Goal: Task Accomplishment & Management: Use online tool/utility

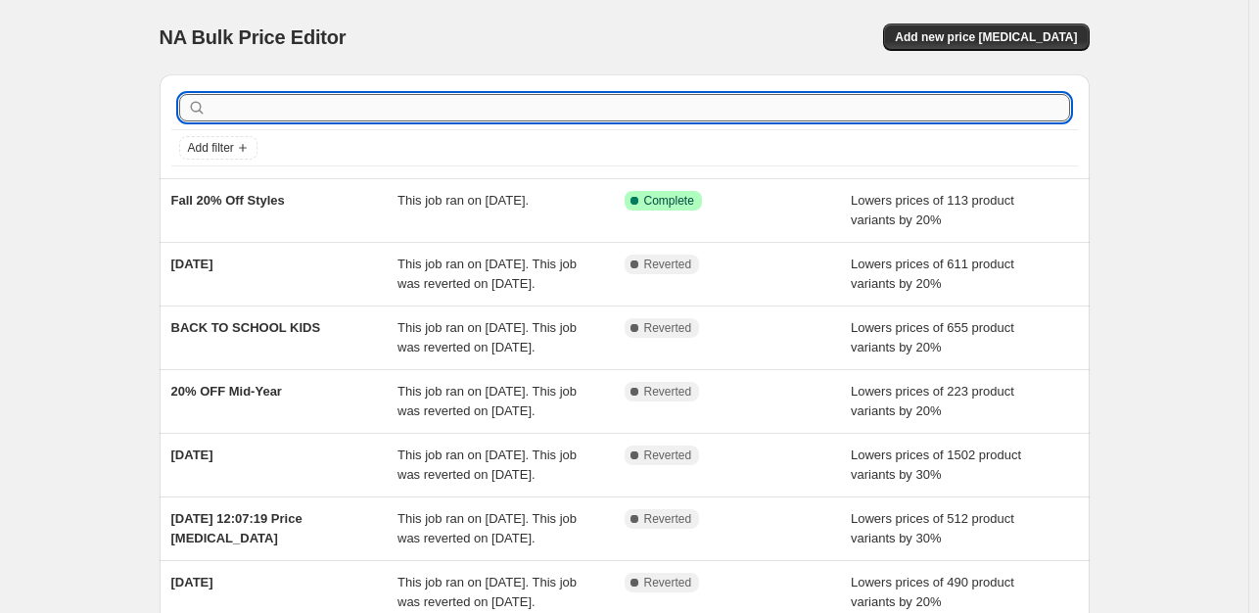
click at [396, 109] on input "text" at bounding box center [641, 107] width 860 height 27
type input "M"
click at [387, 110] on input "text" at bounding box center [641, 107] width 860 height 27
type input "40% Off Long Sleeve"
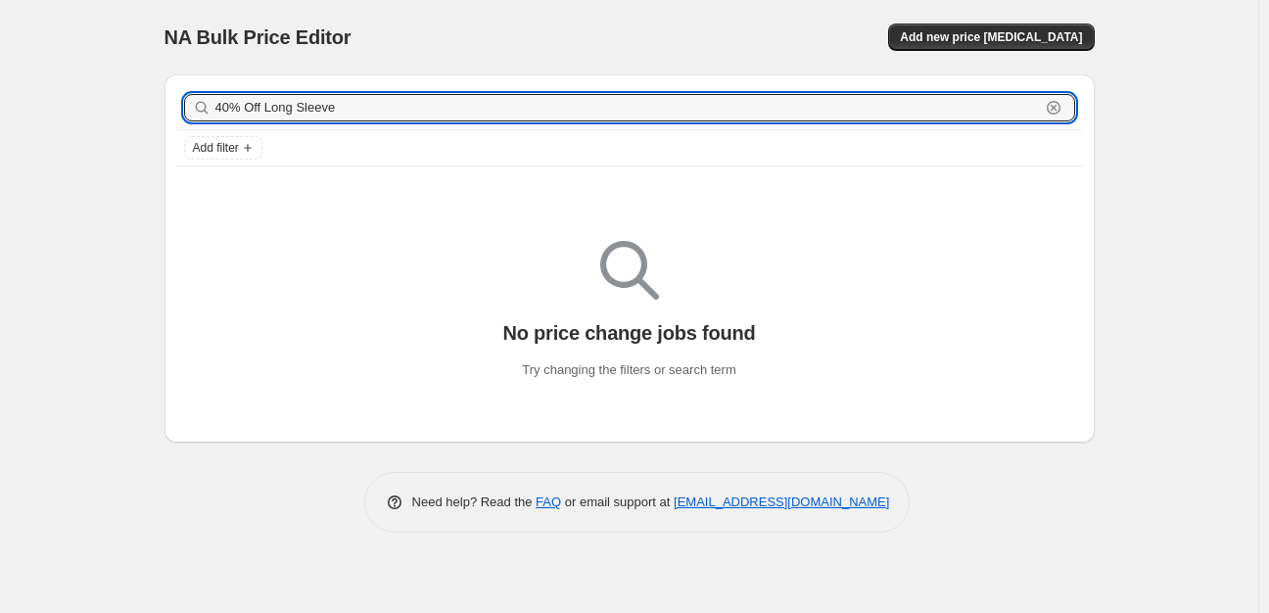
drag, startPoint x: 353, startPoint y: 109, endPoint x: 91, endPoint y: 149, distance: 264.5
click at [91, 149] on div "NA Bulk Price Editor. This page is ready NA Bulk Price Editor Add new price [ME…" at bounding box center [629, 306] width 1258 height 613
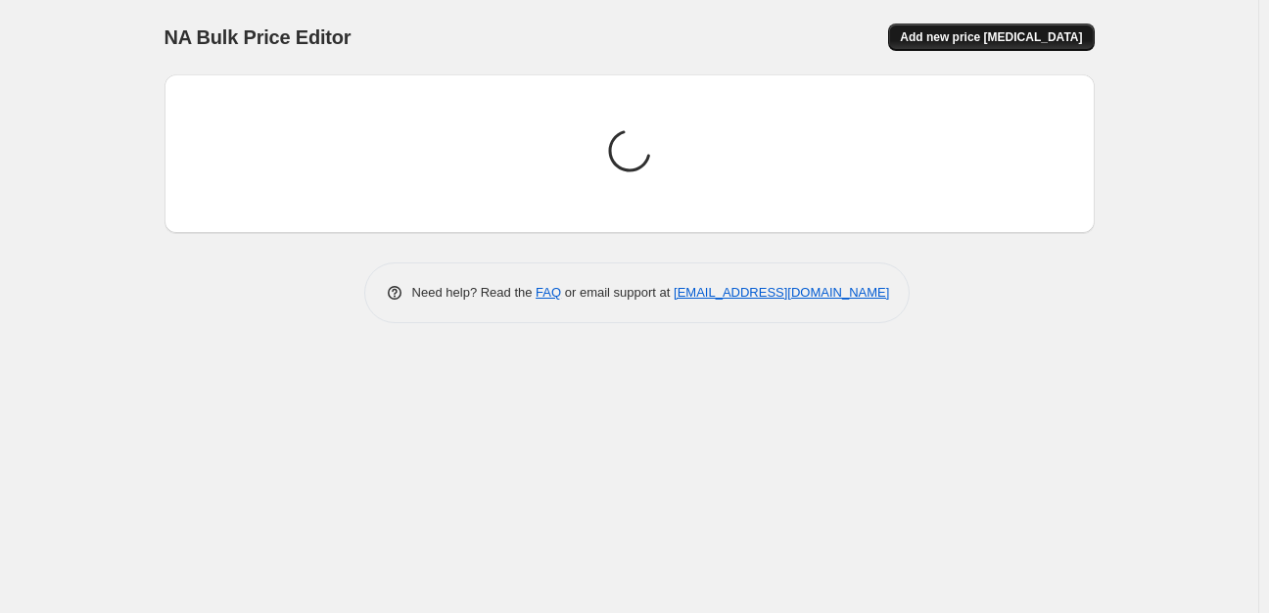
click at [983, 44] on span "Add new price [MEDICAL_DATA]" at bounding box center [991, 37] width 182 height 16
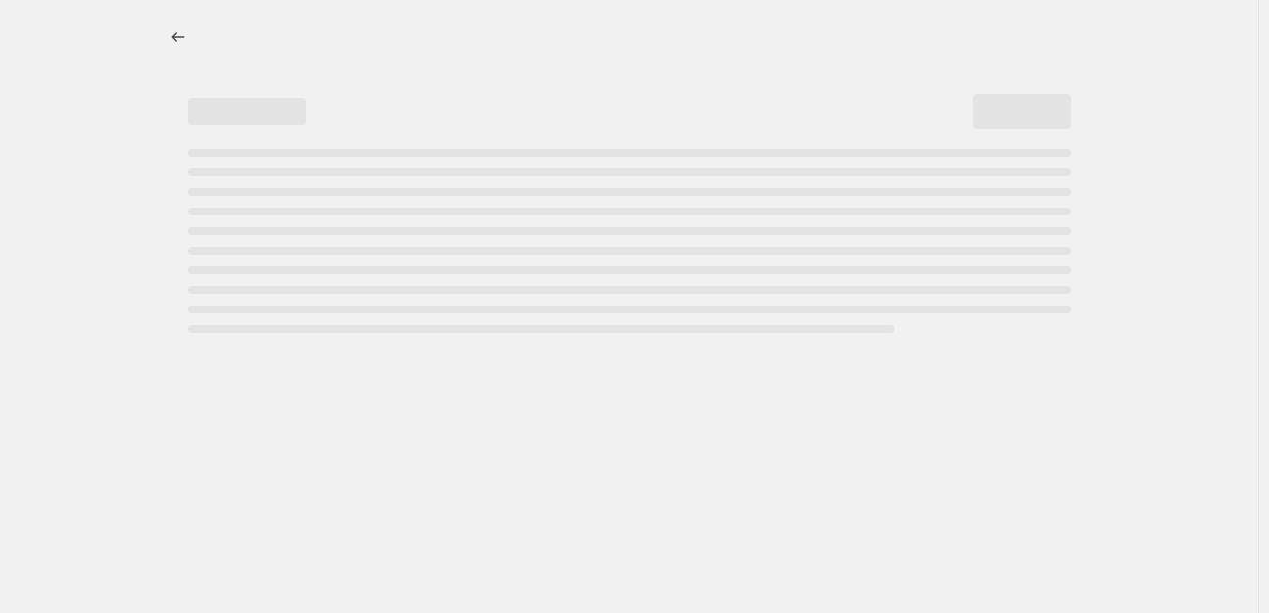
select select "percentage"
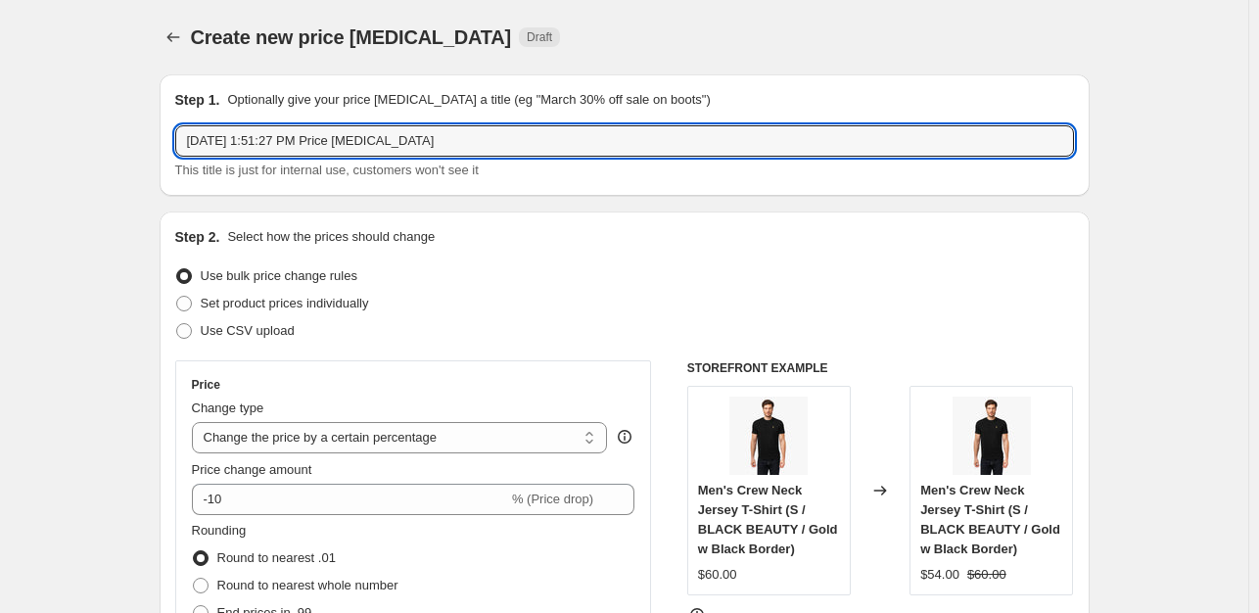
drag, startPoint x: 492, startPoint y: 142, endPoint x: 42, endPoint y: 189, distance: 452.0
paste input "40% Off Long Sleeve"
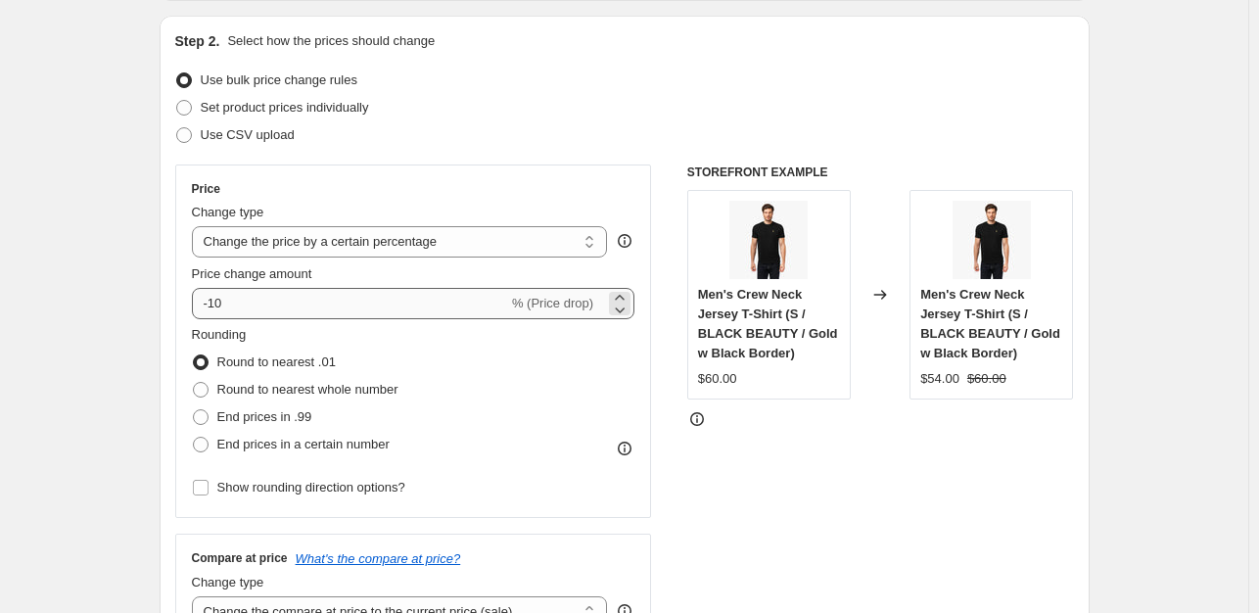
scroll to position [294, 0]
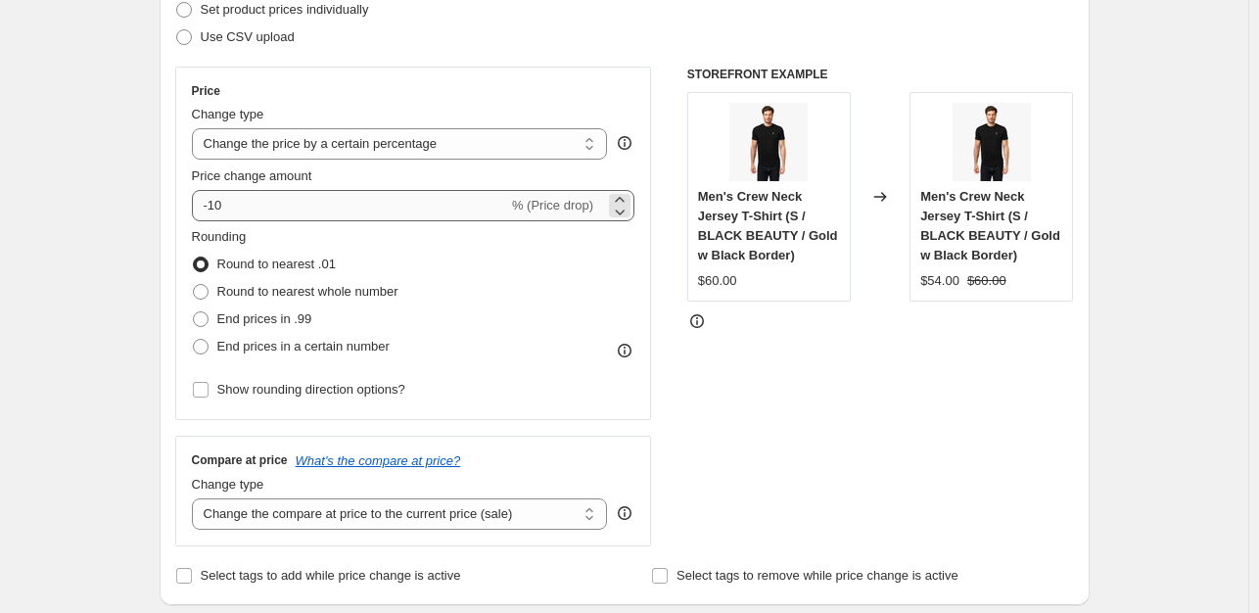
type input "40% Off Long Sleeve"
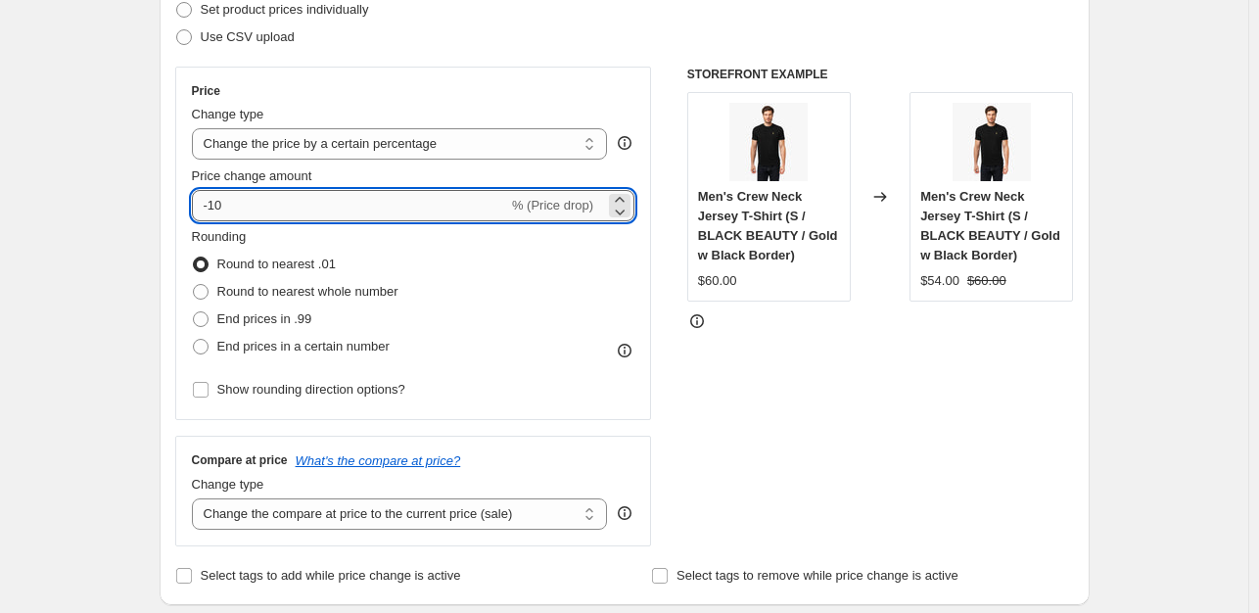
click at [214, 200] on input "-10" at bounding box center [350, 205] width 316 height 31
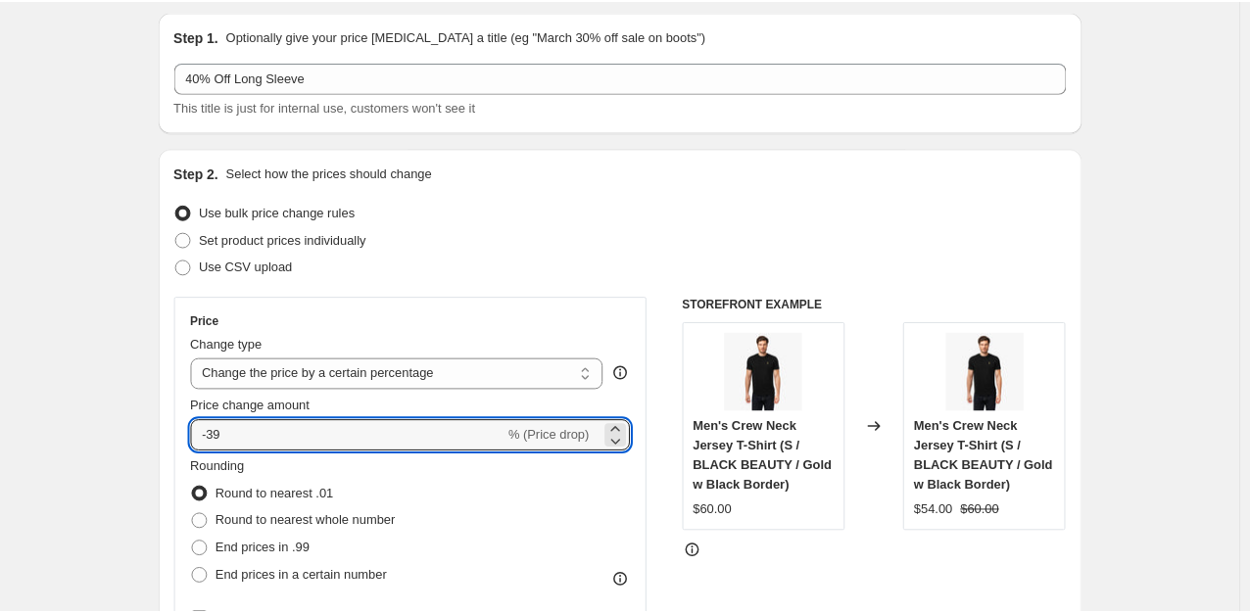
scroll to position [0, 0]
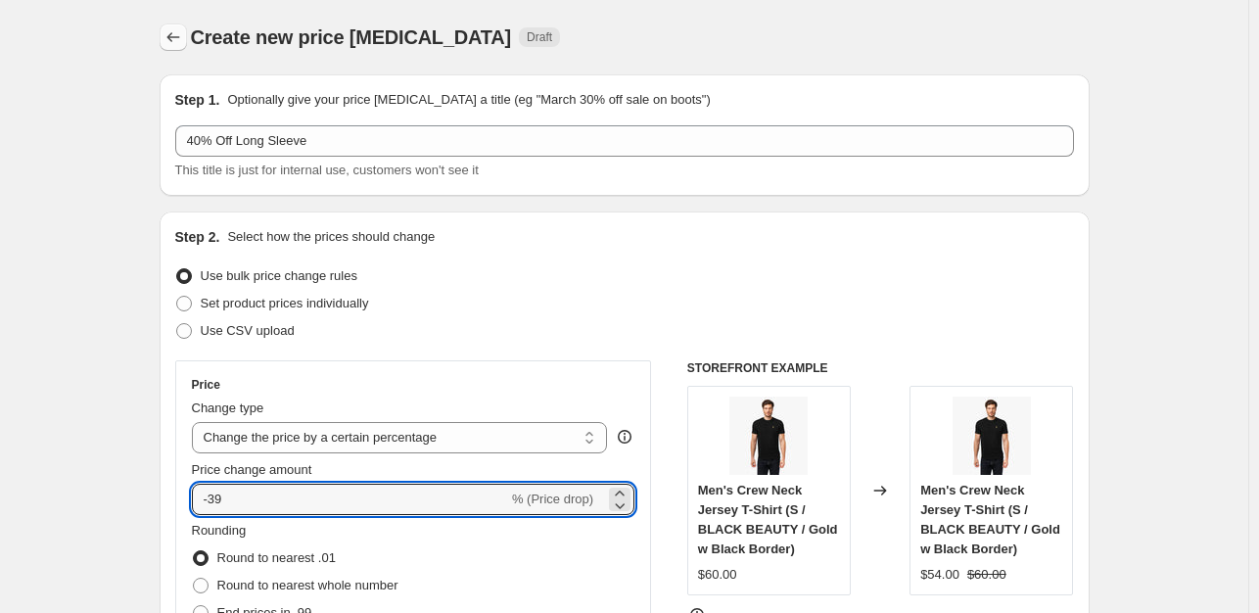
type input "-39"
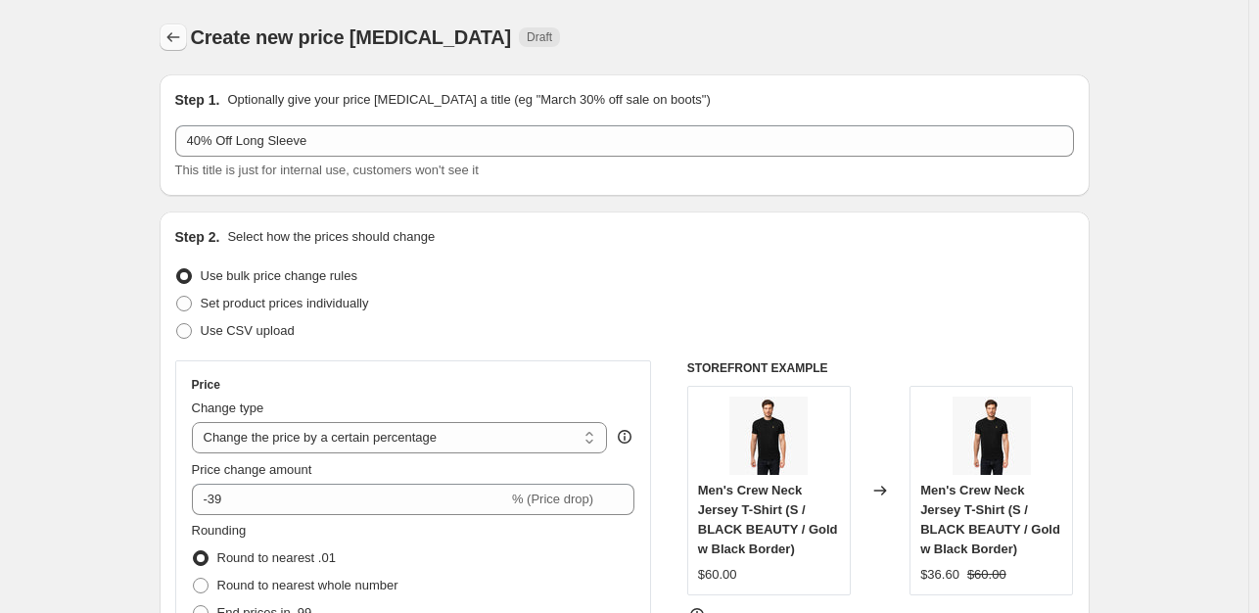
click at [174, 41] on icon "Price change jobs" at bounding box center [174, 37] width 20 height 20
